Goal: Information Seeking & Learning: Learn about a topic

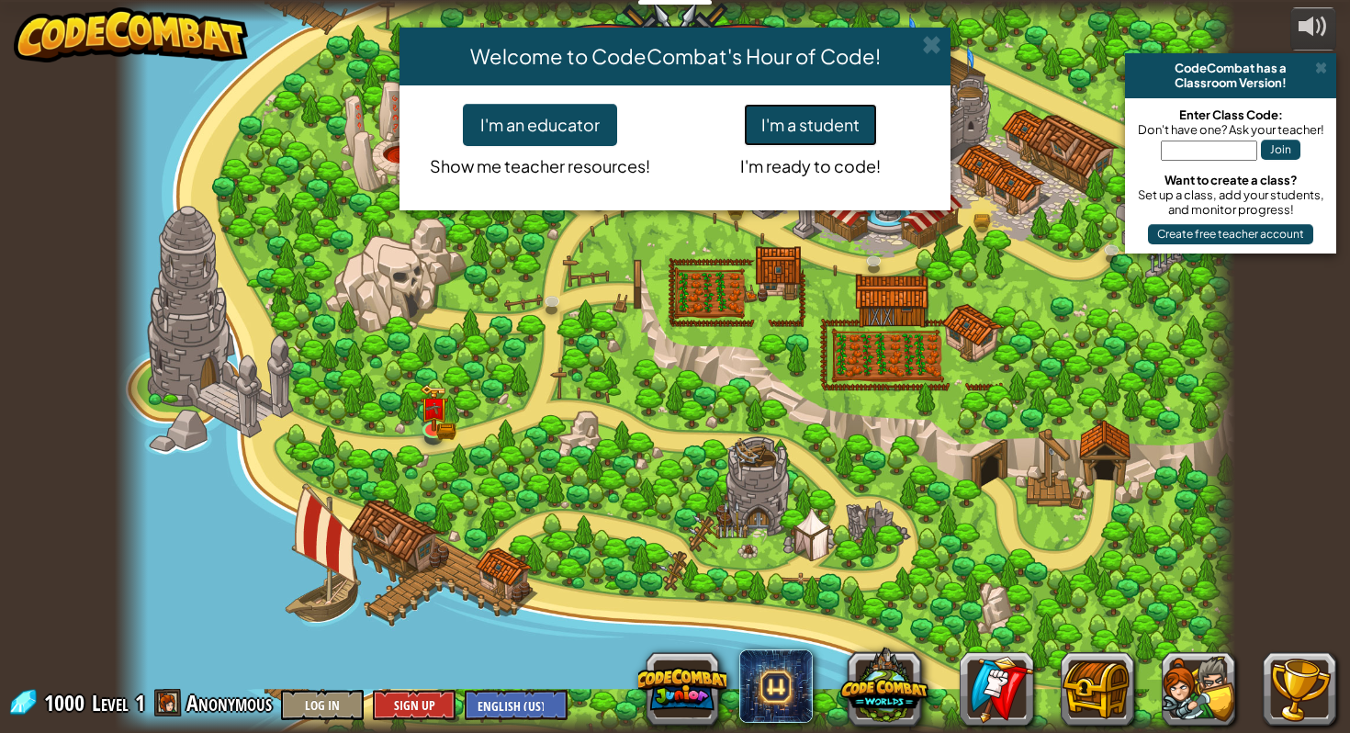
click at [801, 129] on button "I'm a student" at bounding box center [810, 125] width 133 height 42
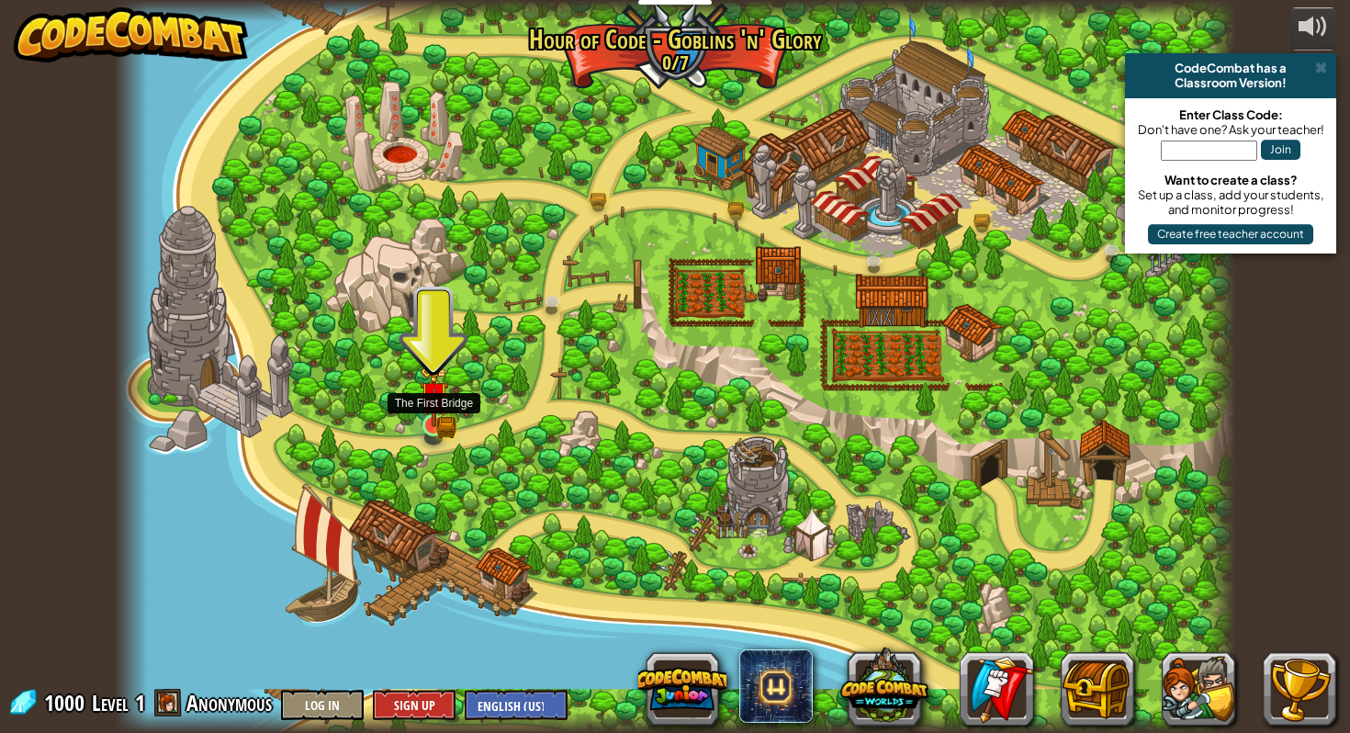
click at [440, 422] on img at bounding box center [434, 396] width 28 height 63
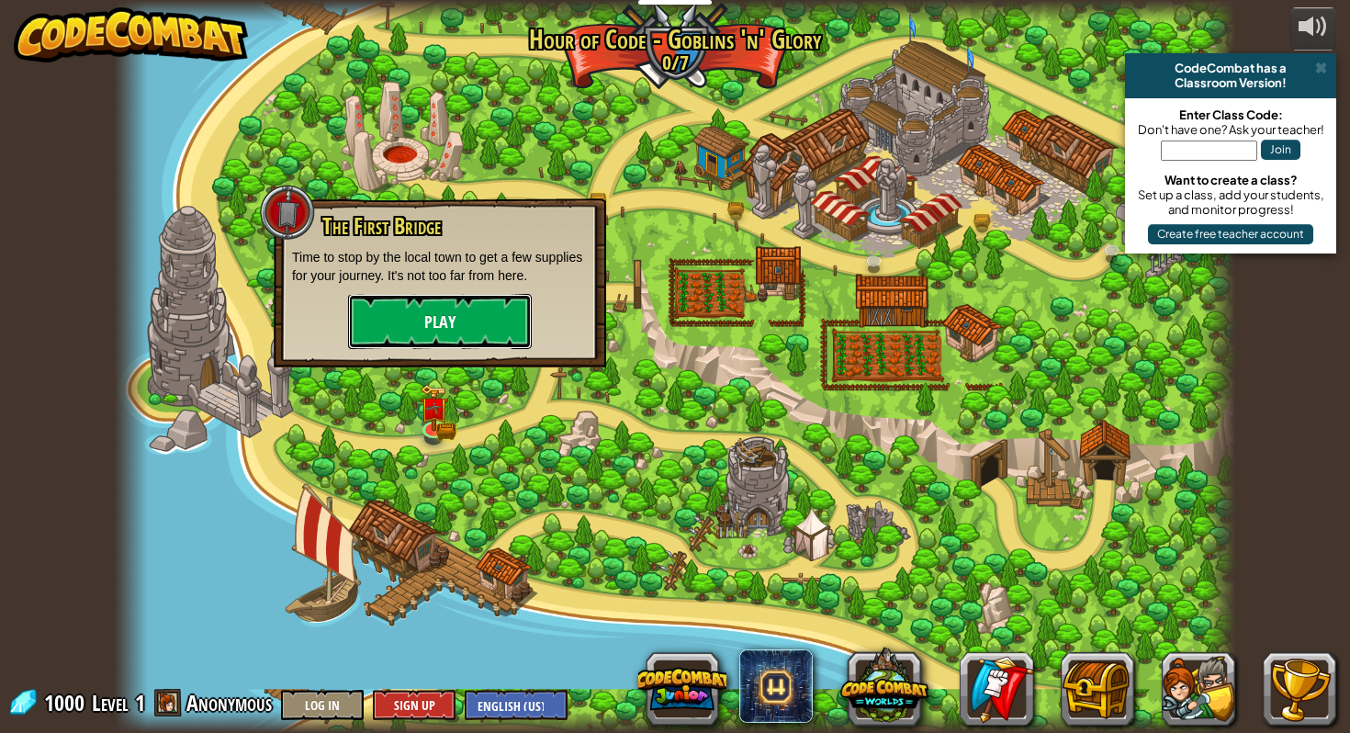
click at [444, 309] on button "Play" at bounding box center [440, 321] width 184 height 55
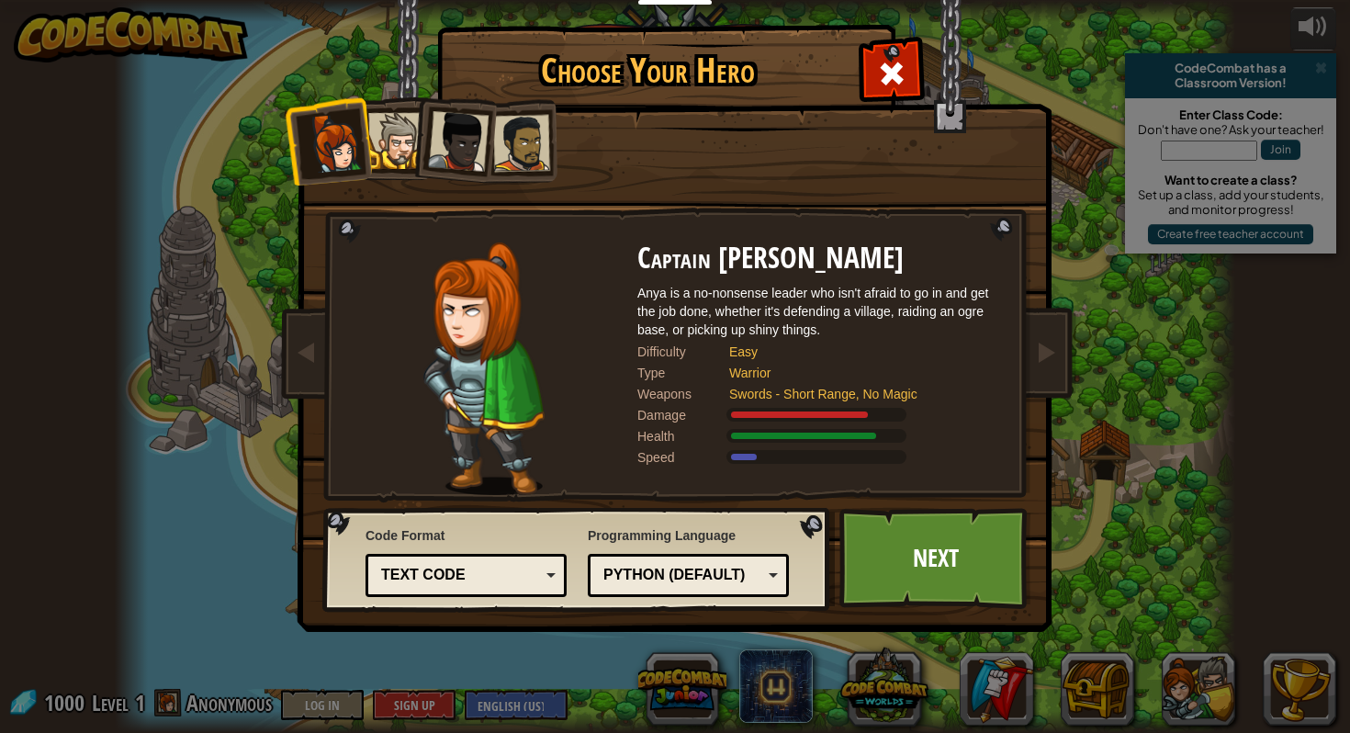
click at [420, 150] on li at bounding box center [453, 138] width 90 height 90
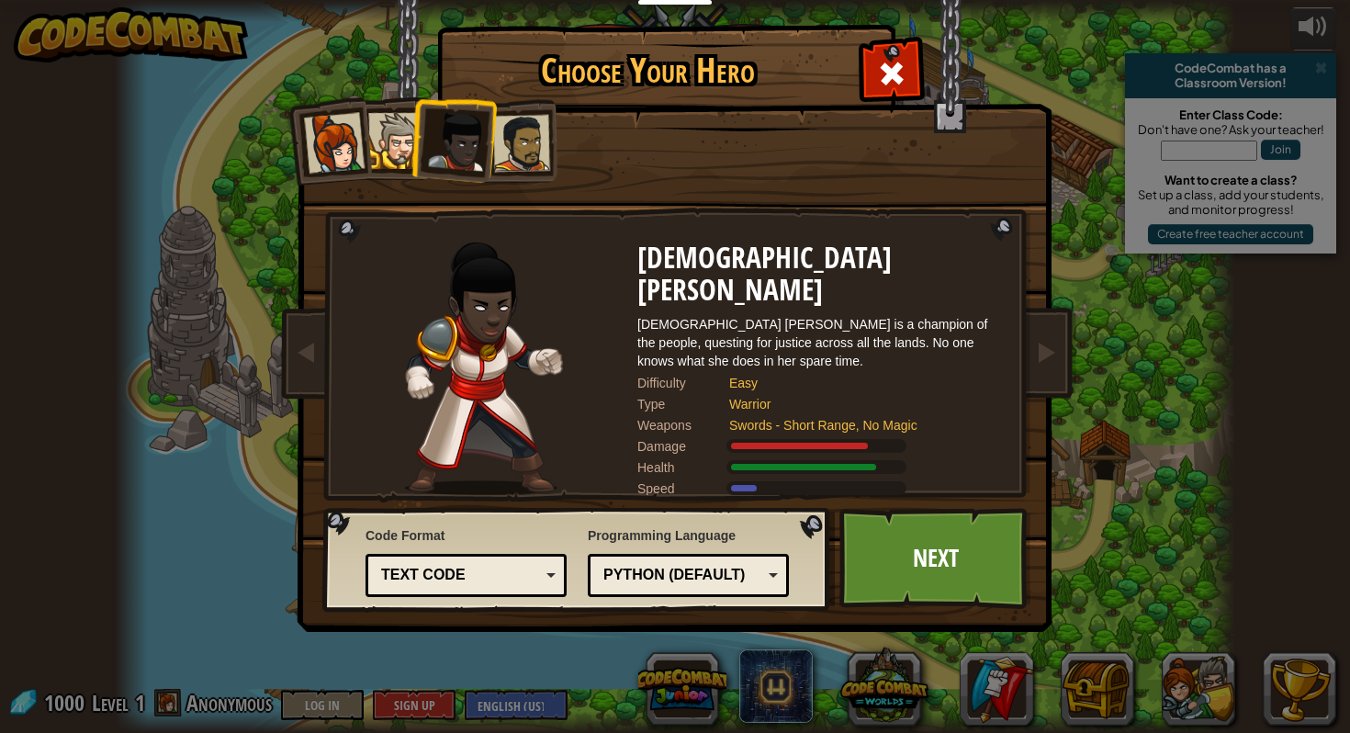
click at [495, 152] on div at bounding box center [521, 143] width 57 height 57
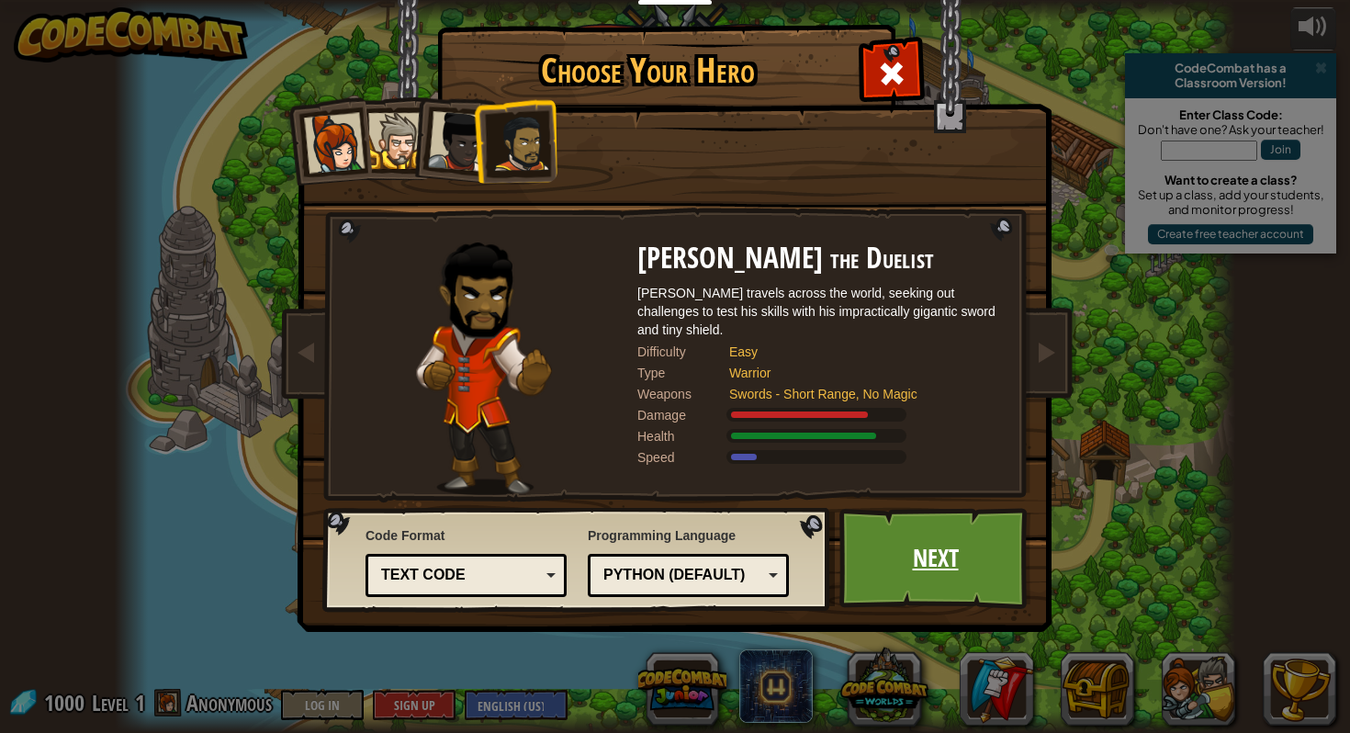
click at [922, 570] on link "Next" at bounding box center [935, 558] width 192 height 101
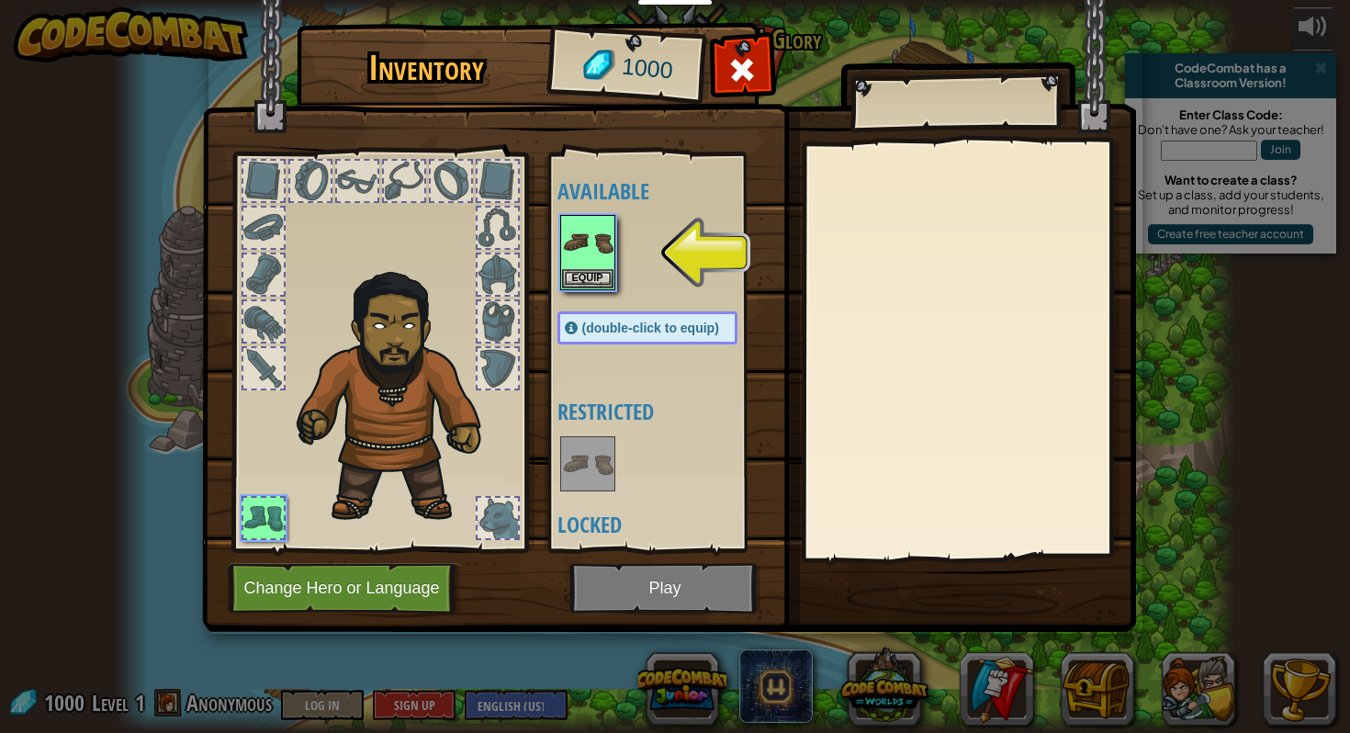
click at [455, 173] on div at bounding box center [451, 181] width 40 height 40
click at [589, 275] on button "Equip" at bounding box center [587, 277] width 51 height 19
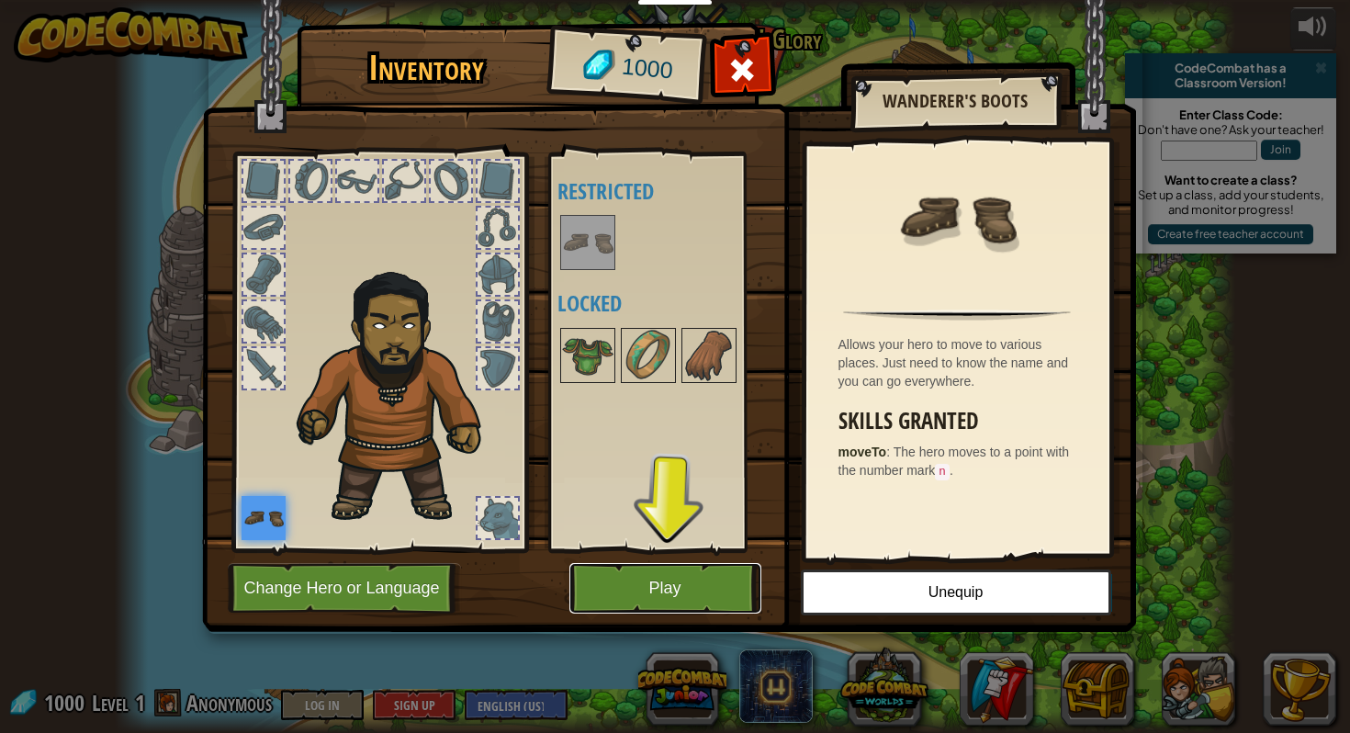
click at [703, 594] on button "Play" at bounding box center [665, 588] width 192 height 51
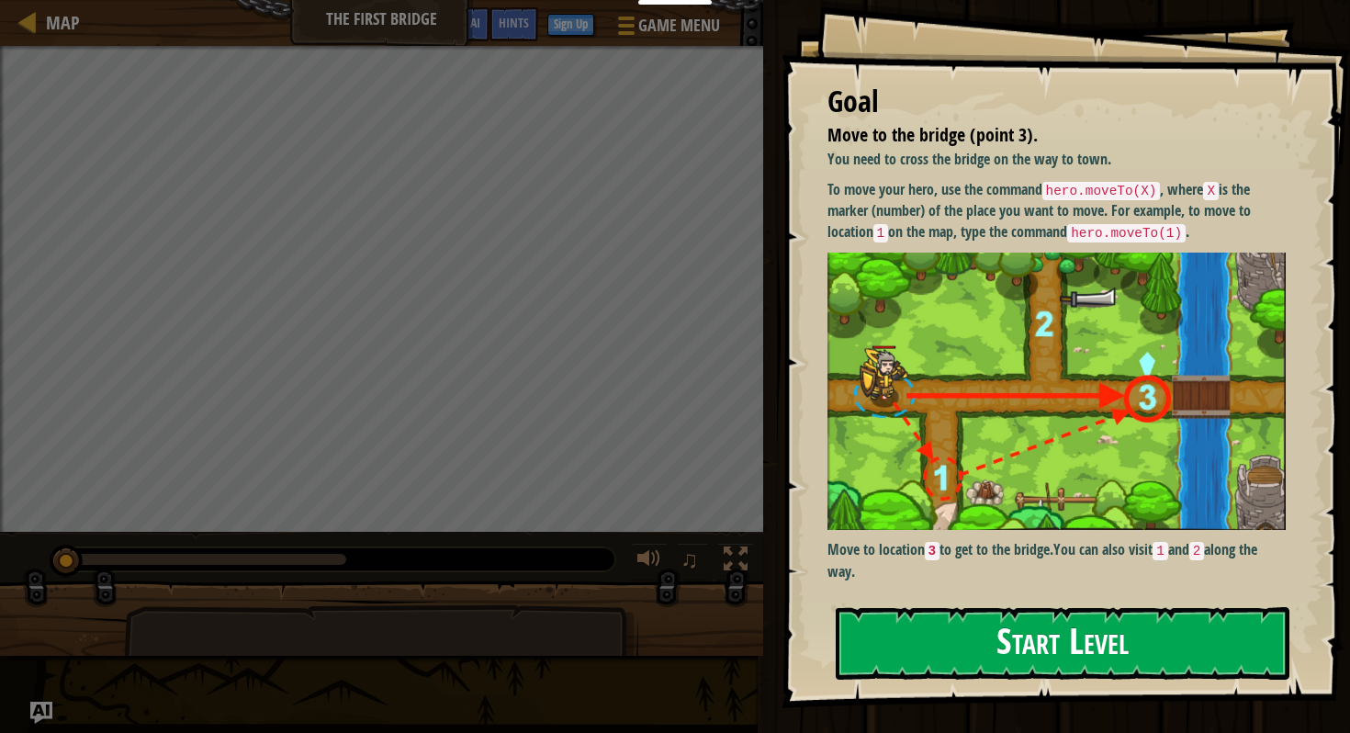
click at [976, 646] on button "Start Level" at bounding box center [1063, 643] width 454 height 73
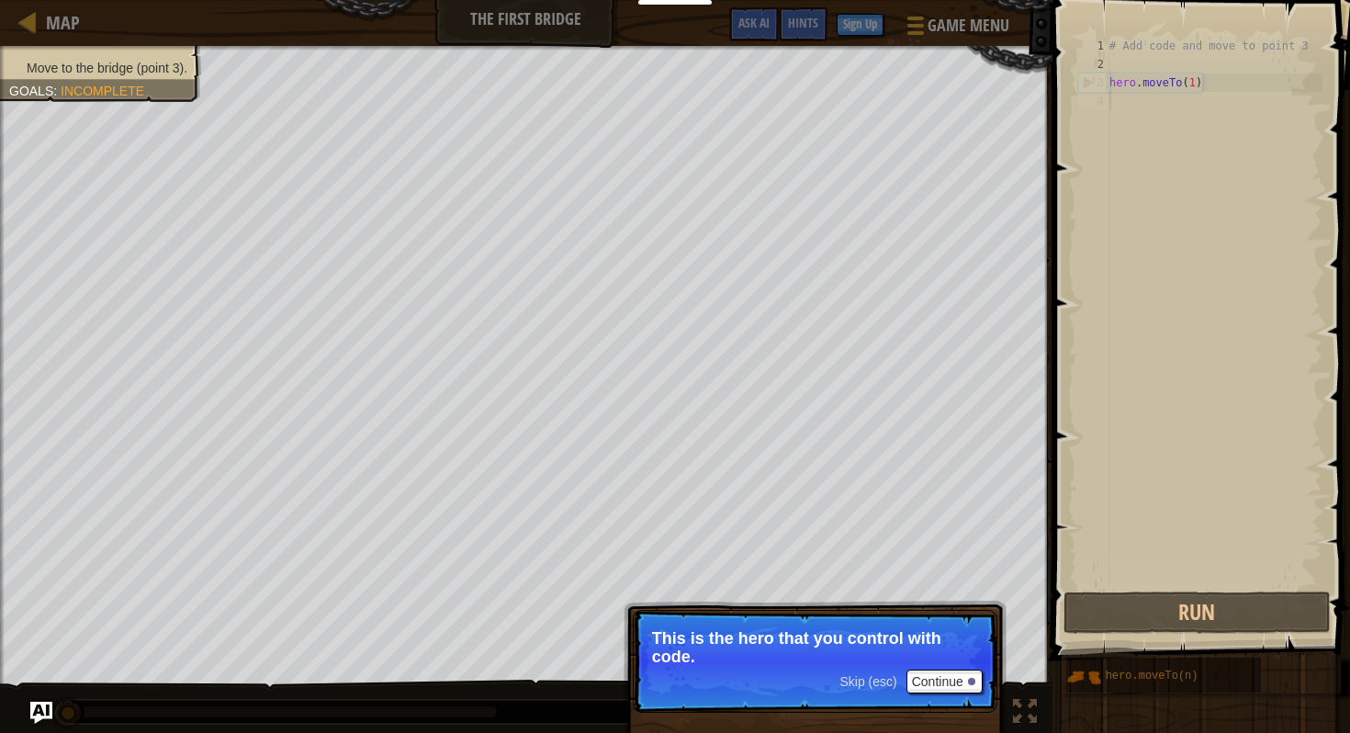
scroll to position [8, 0]
click at [939, 684] on button "Continue" at bounding box center [944, 683] width 76 height 24
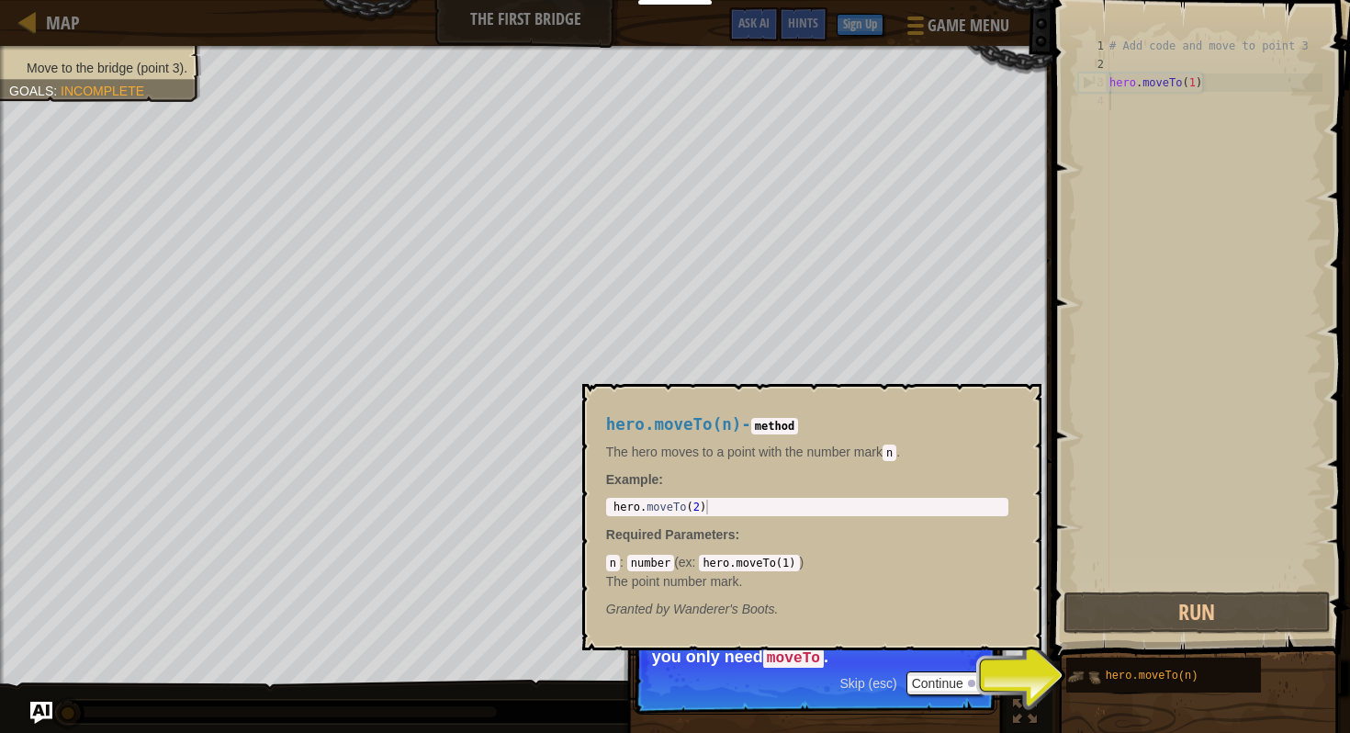
click at [1100, 674] on img at bounding box center [1083, 676] width 35 height 35
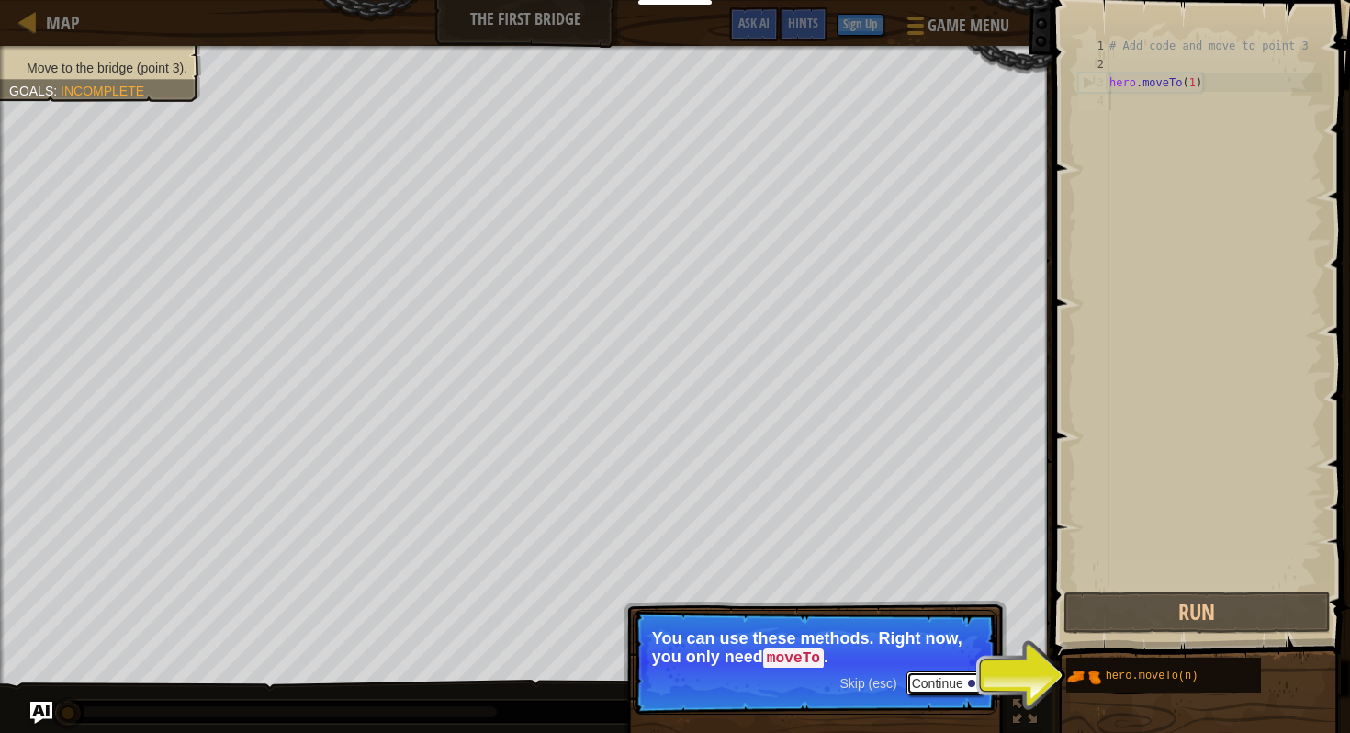
click at [928, 688] on button "Continue" at bounding box center [944, 683] width 76 height 24
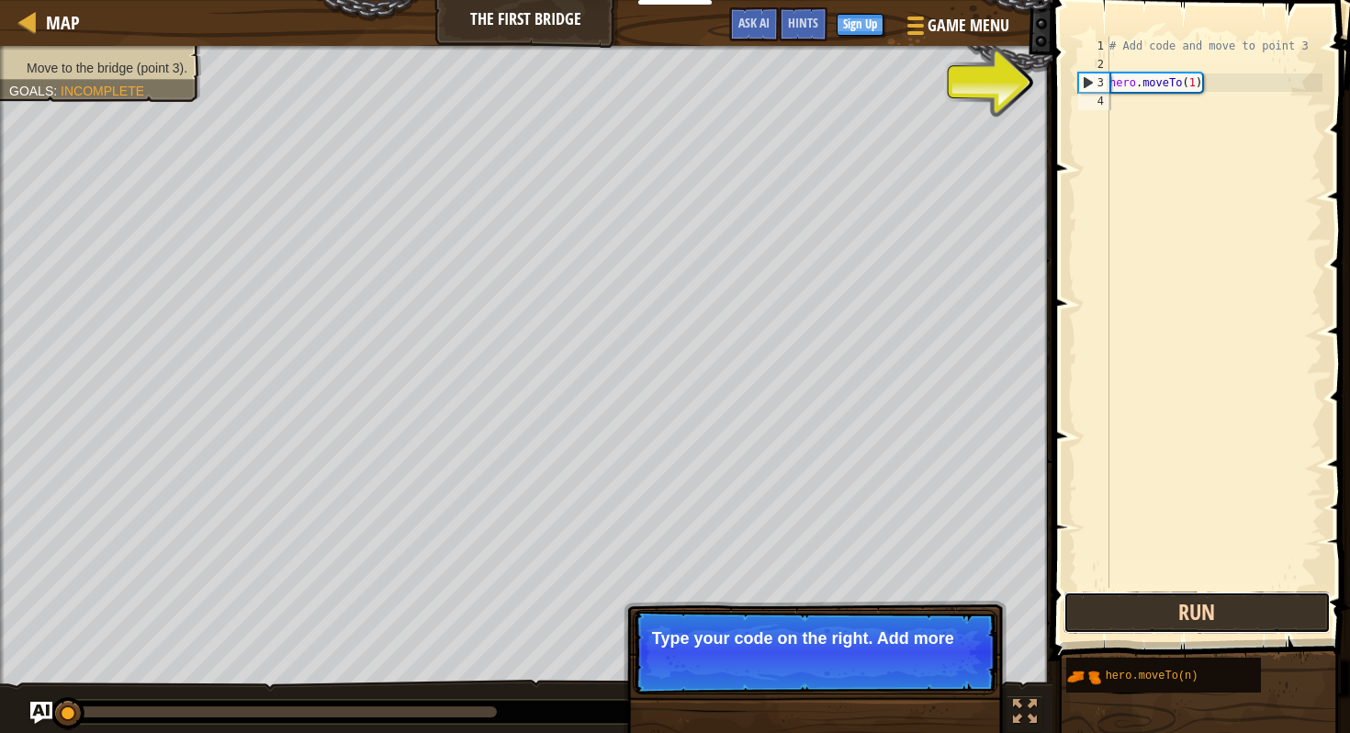
click at [1157, 606] on button "Run" at bounding box center [1196, 612] width 267 height 42
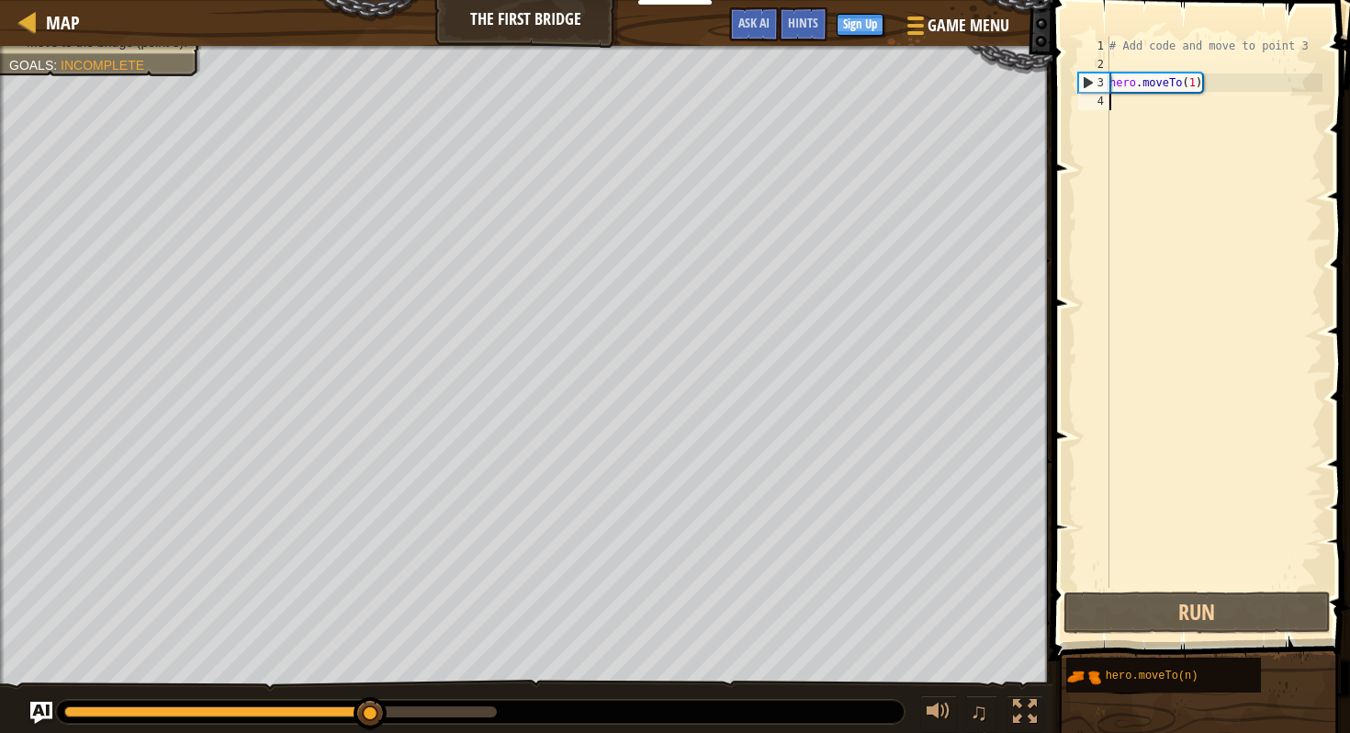
click at [1087, 77] on div "3" at bounding box center [1094, 82] width 30 height 18
type textarea "hero.moveTo(1)"
